Goal: Task Accomplishment & Management: Complete application form

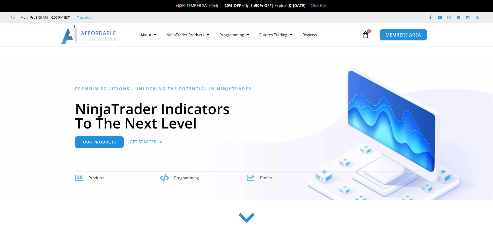
click at [401, 34] on span "MEMBERS AREA" at bounding box center [403, 35] width 35 height 4
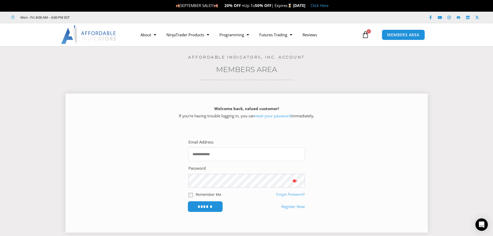
type input "**********"
click at [205, 208] on input "******" at bounding box center [204, 206] width 35 height 11
